Goal: Task Accomplishment & Management: Manage account settings

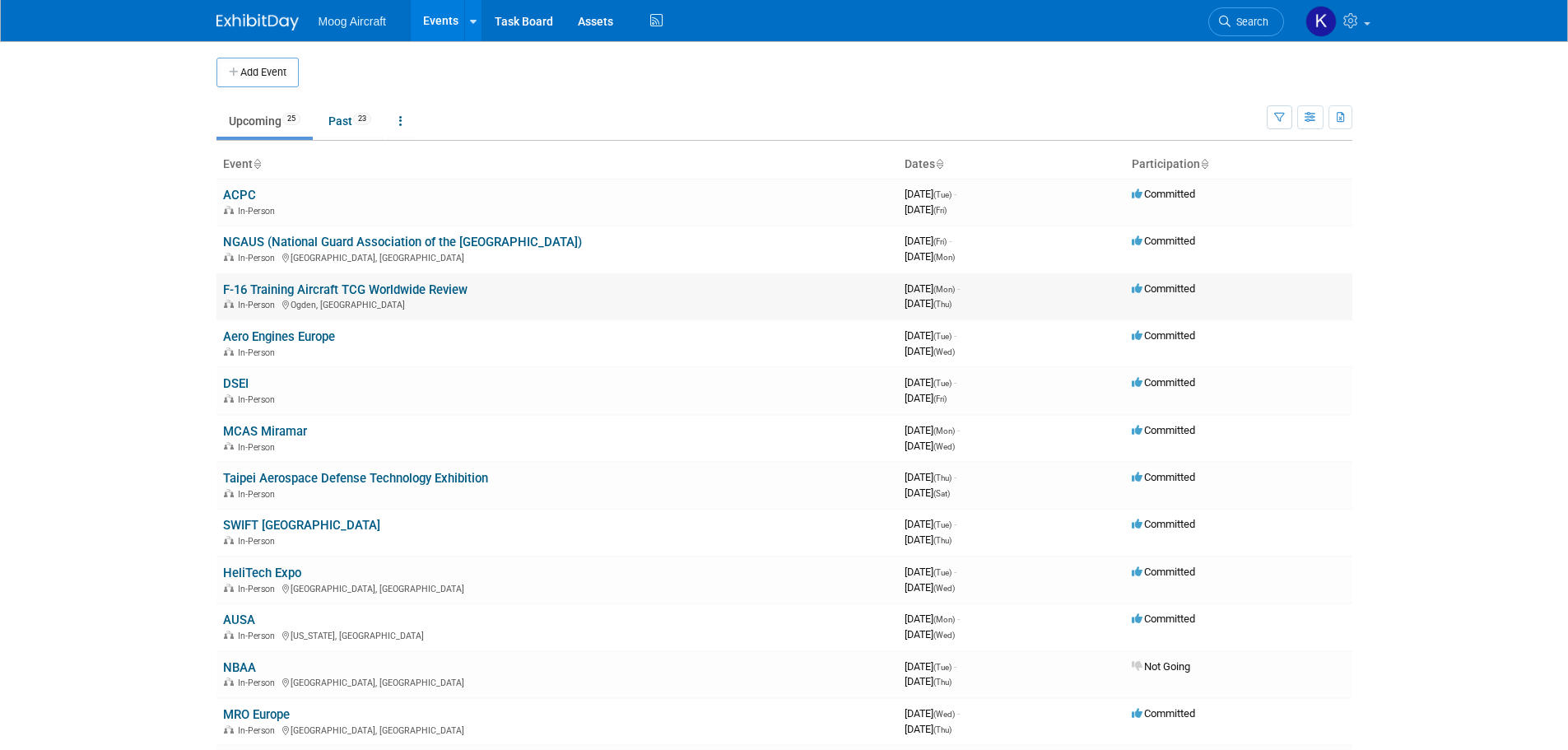
click at [241, 287] on link "F-16 Training Aircraft TCG Worldwide Review" at bounding box center [345, 290] width 245 height 15
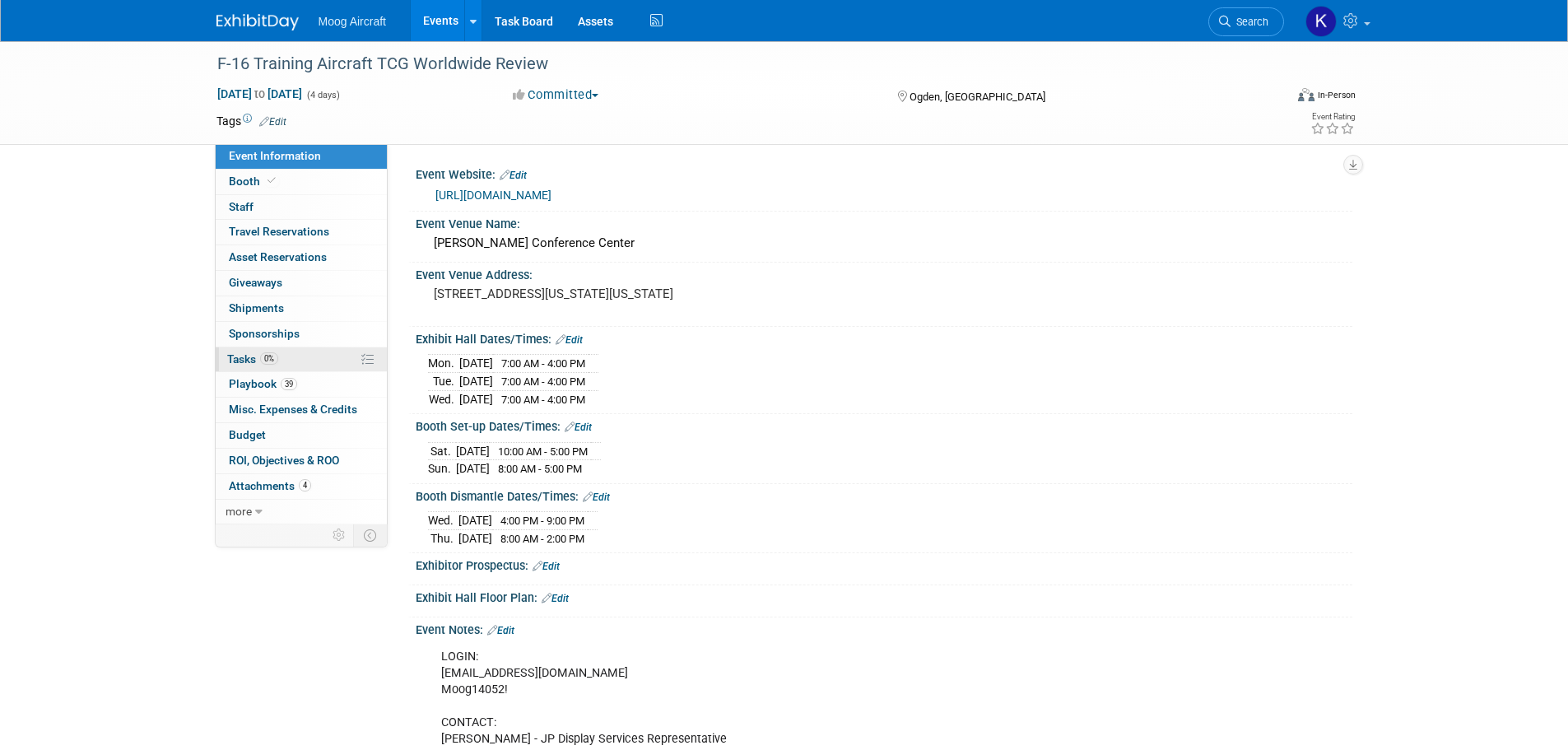
click at [228, 362] on span "Tasks 0%" at bounding box center [253, 359] width 51 height 13
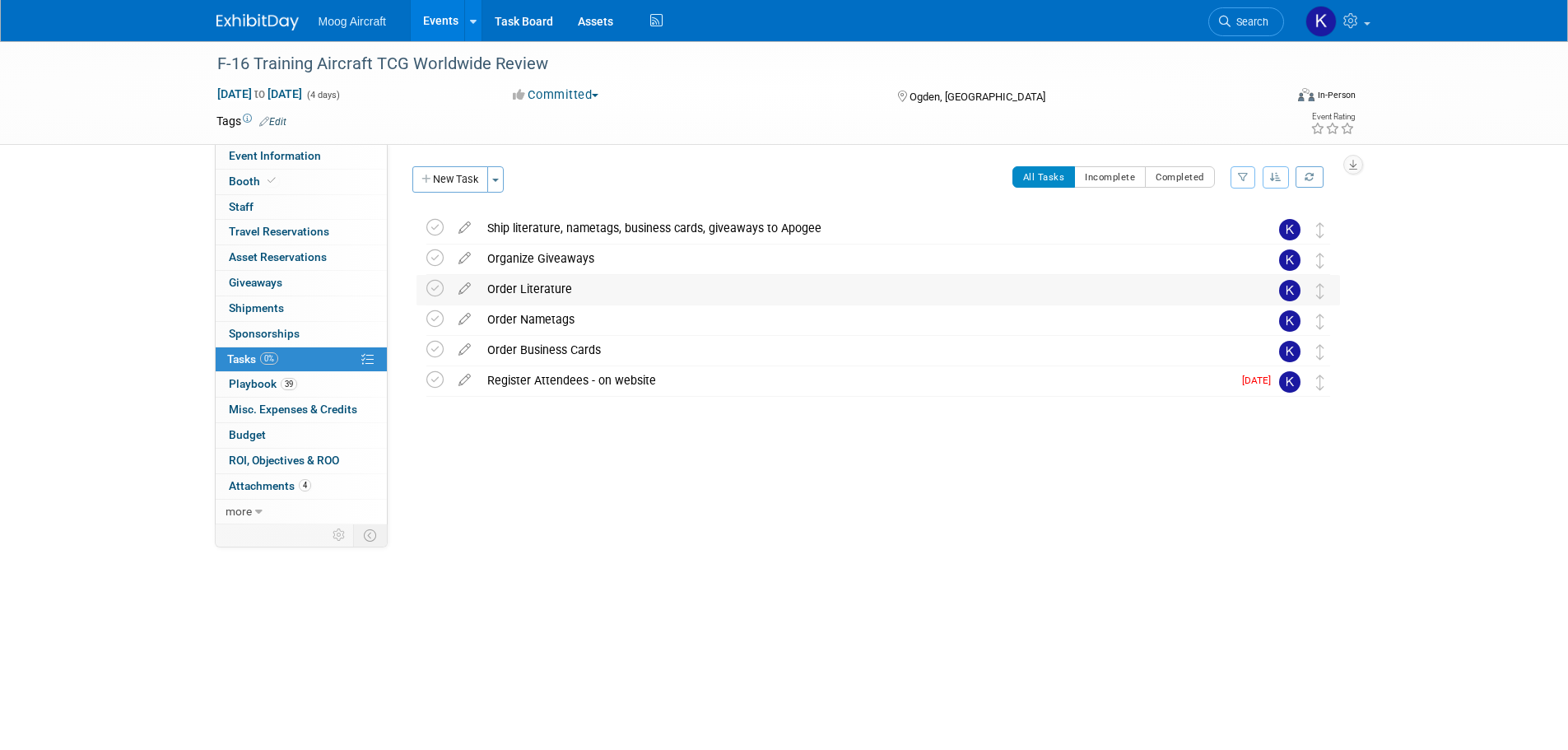
click at [613, 294] on div "Order Literature" at bounding box center [862, 289] width 767 height 28
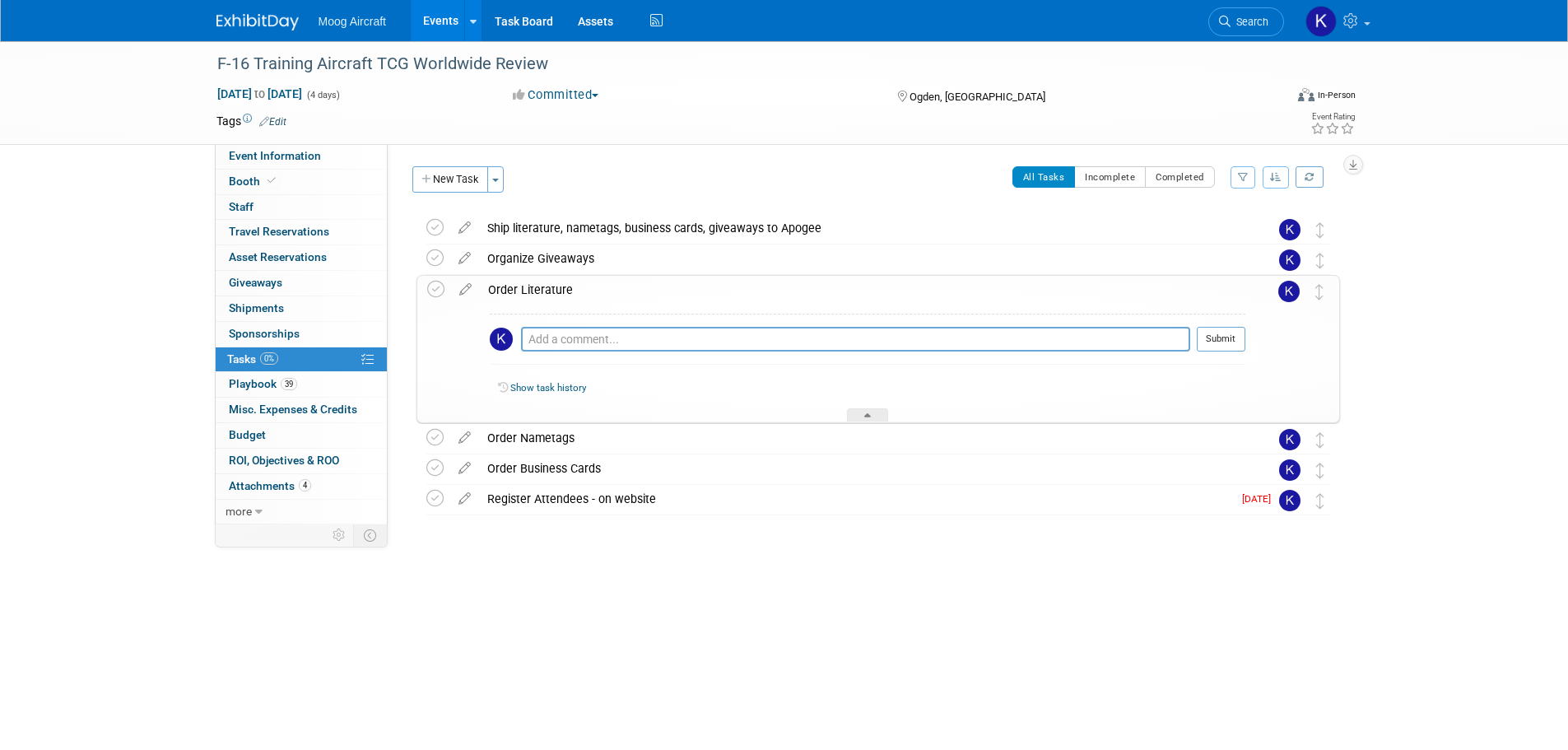
click at [613, 294] on div "Order Literature" at bounding box center [862, 290] width 765 height 28
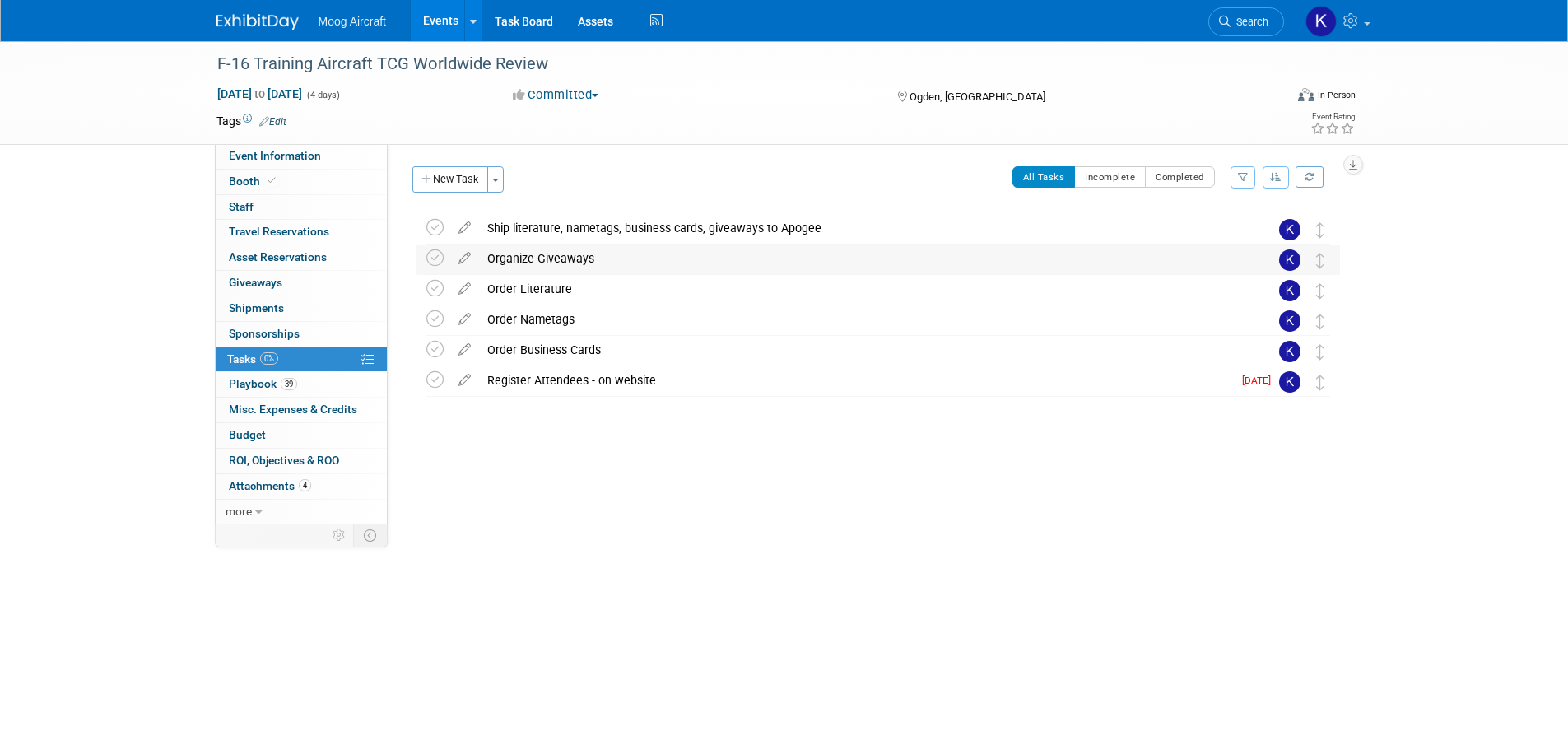
click at [569, 255] on div "Organize Giveaways" at bounding box center [862, 259] width 767 height 28
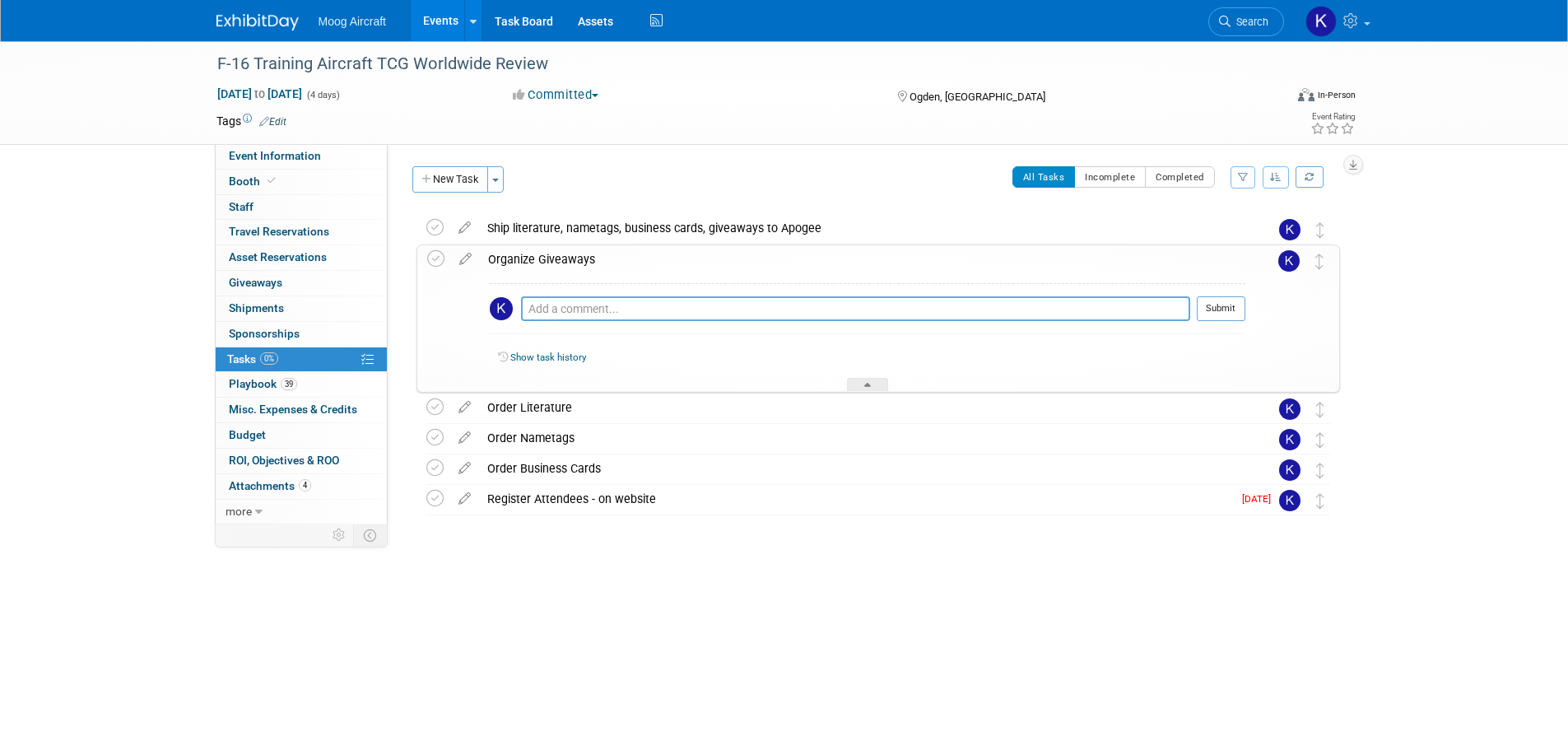
click at [569, 255] on div "Organize Giveaways" at bounding box center [862, 260] width 765 height 28
